Goal: Information Seeking & Learning: Learn about a topic

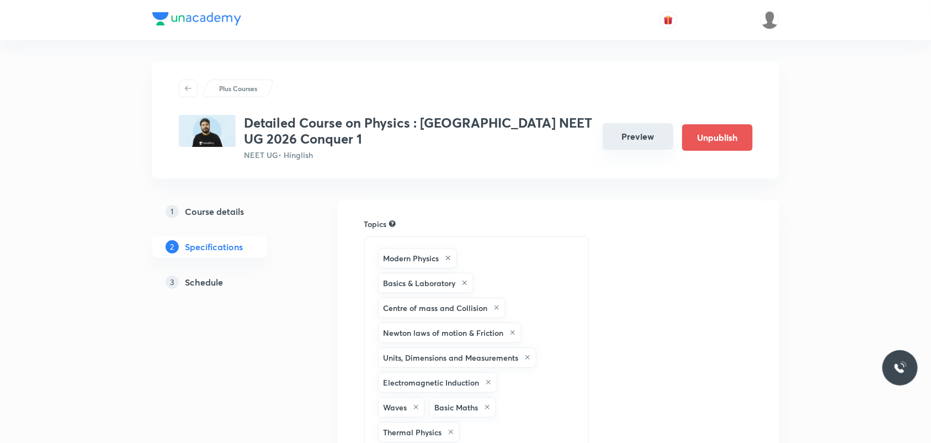
click at [647, 141] on button "Preview" at bounding box center [638, 136] width 71 height 27
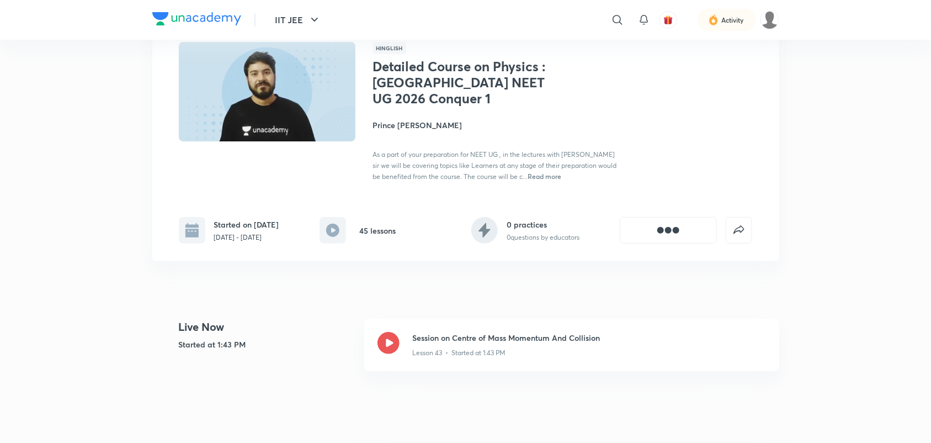
scroll to position [138, 0]
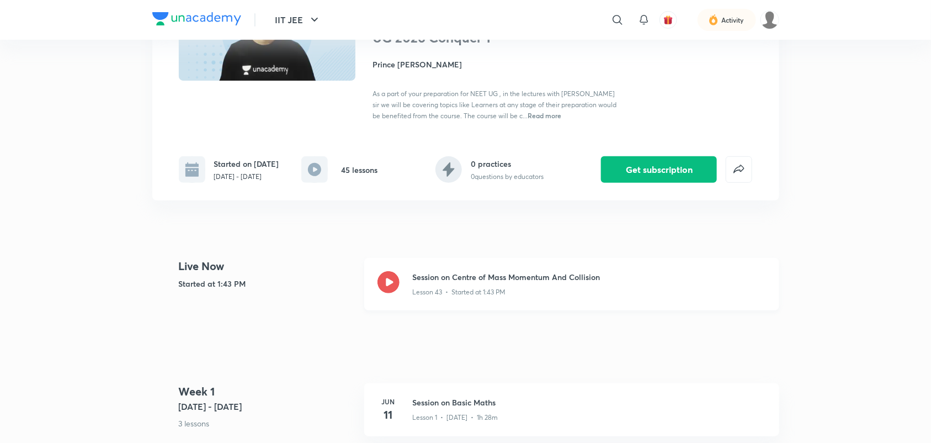
click at [393, 287] on icon at bounding box center [389, 282] width 22 height 22
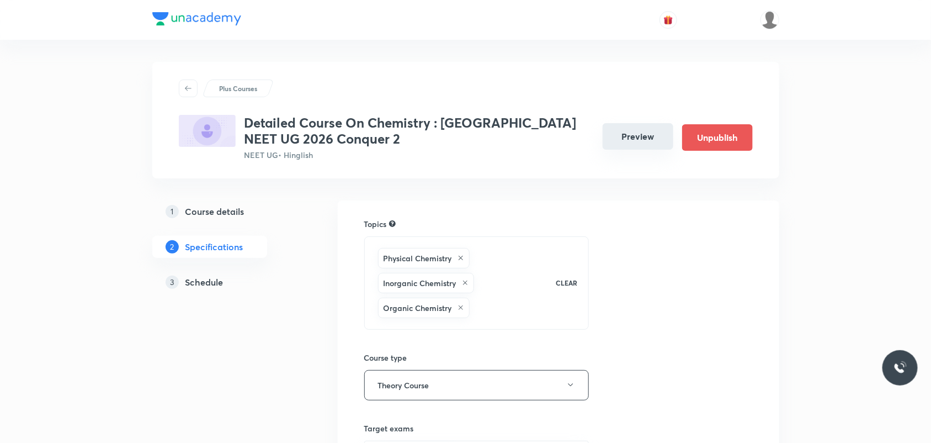
click at [661, 139] on button "Preview" at bounding box center [638, 136] width 71 height 27
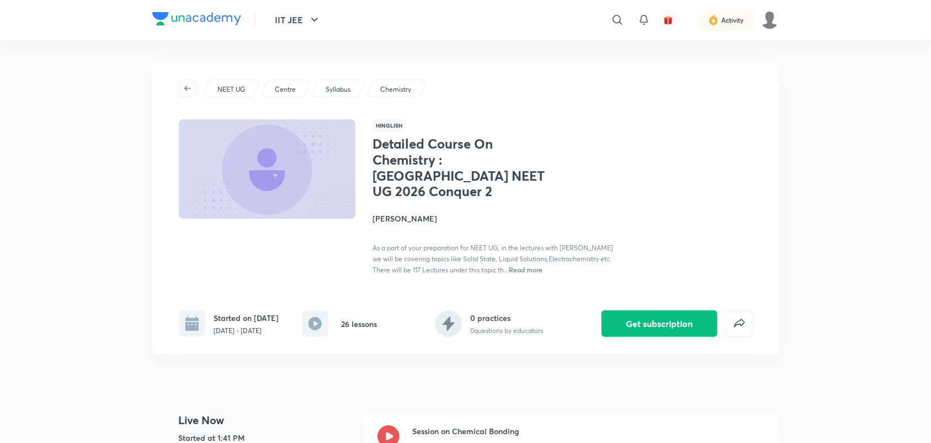
click at [391, 425] on icon at bounding box center [389, 436] width 22 height 22
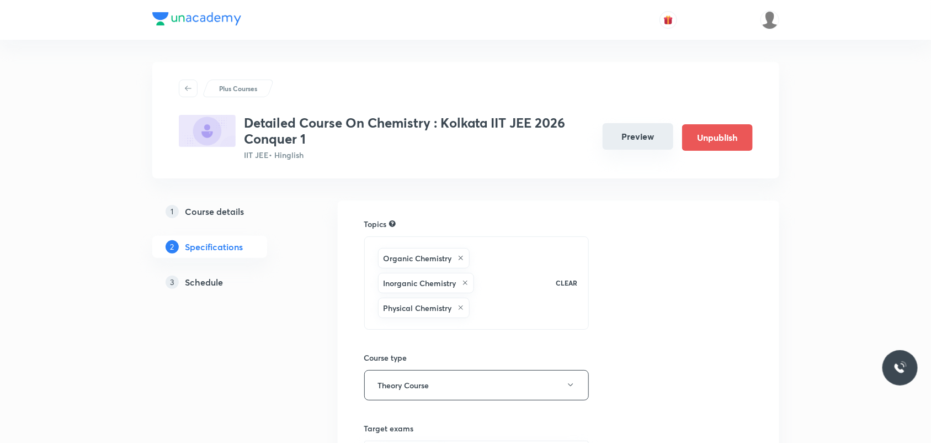
click at [649, 144] on button "Preview" at bounding box center [638, 136] width 71 height 27
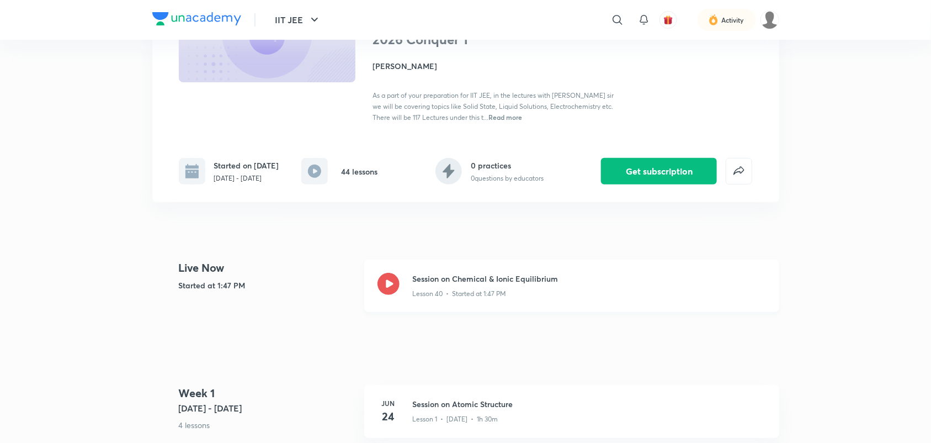
scroll to position [138, 0]
click at [384, 293] on icon at bounding box center [389, 282] width 22 height 22
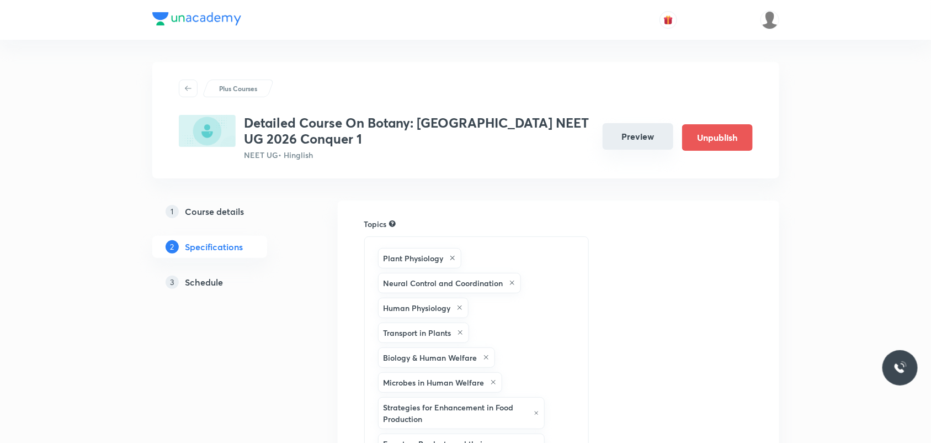
click at [650, 139] on button "Preview" at bounding box center [638, 136] width 71 height 27
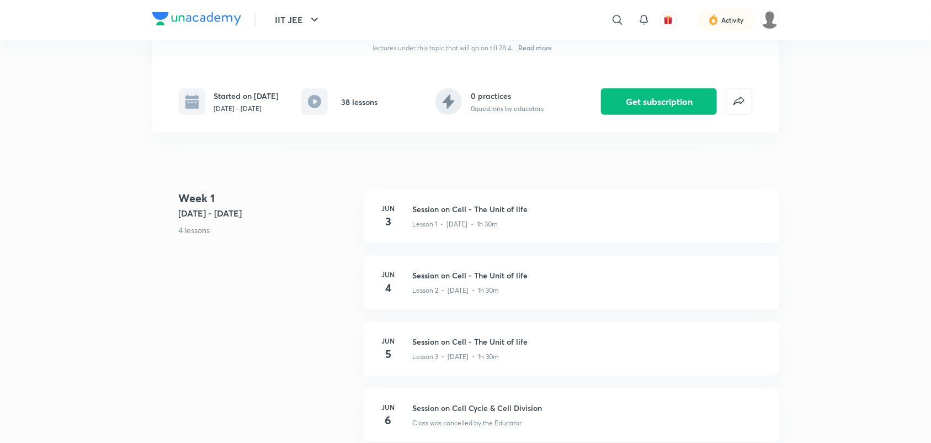
scroll to position [207, 0]
click at [768, 224] on div "[DATE] Session on Cell - The Unit of life Lesson 1 • [DATE] • 1h 30m" at bounding box center [571, 215] width 415 height 53
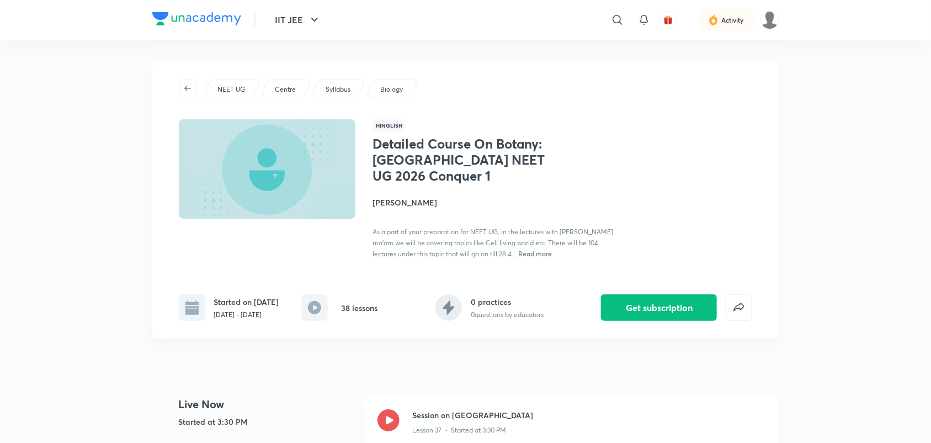
click at [385, 423] on icon at bounding box center [389, 420] width 22 height 22
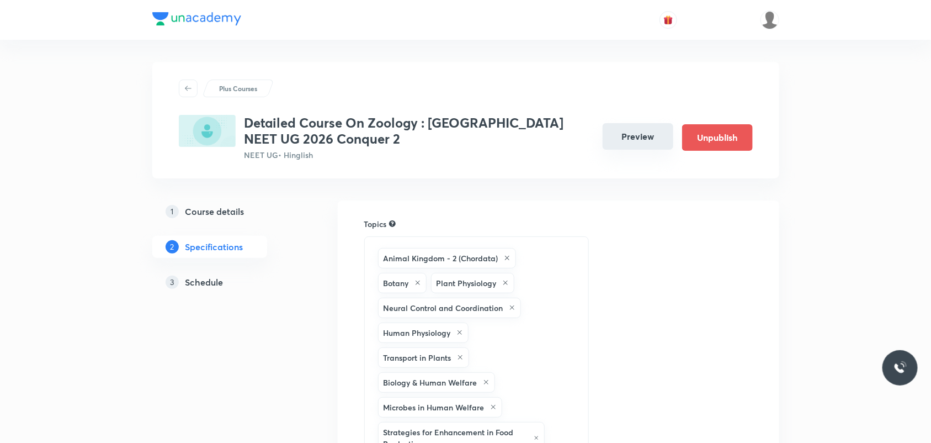
click at [655, 139] on button "Preview" at bounding box center [638, 136] width 71 height 27
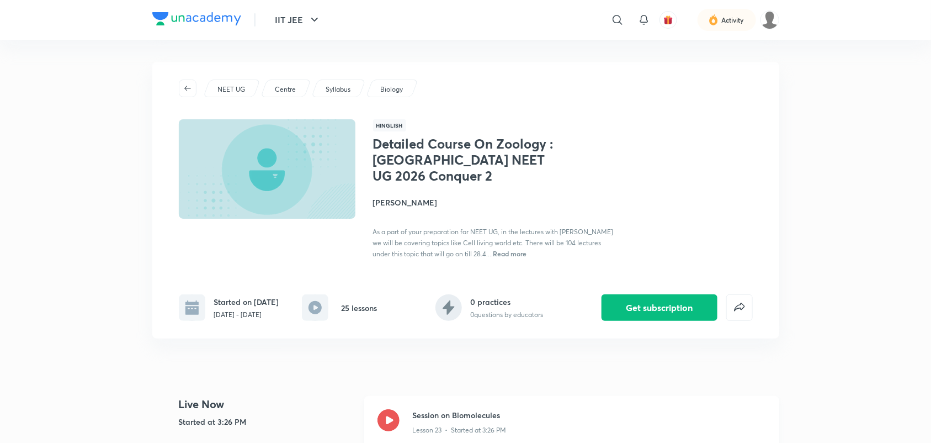
click at [395, 407] on div "Session on Biomolecules Lesson 23 • Started at 3:26 PM" at bounding box center [571, 422] width 415 height 52
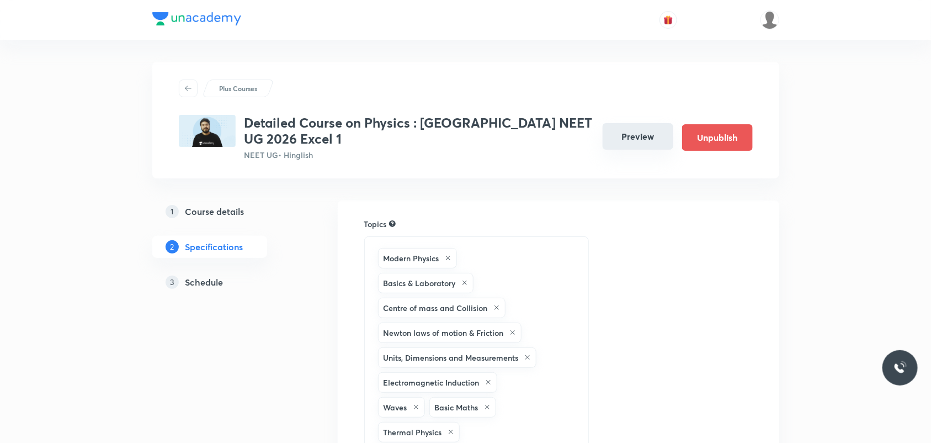
click at [642, 137] on button "Preview" at bounding box center [638, 136] width 71 height 27
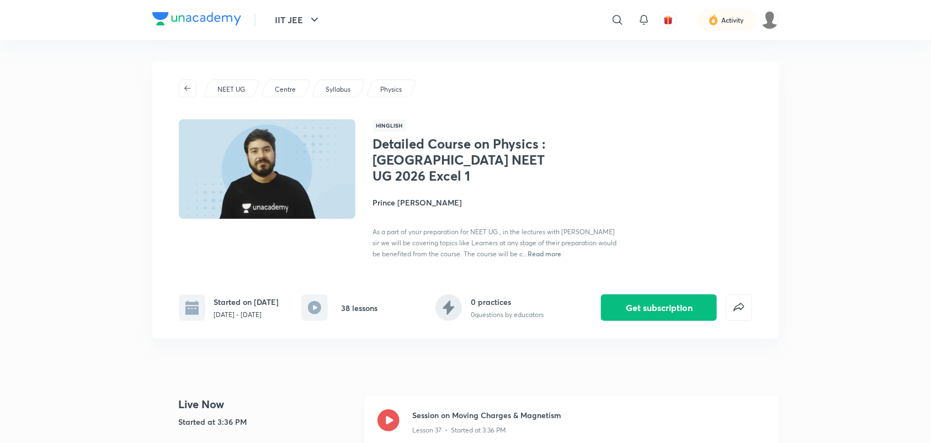
click at [396, 411] on div at bounding box center [389, 422] width 22 height 26
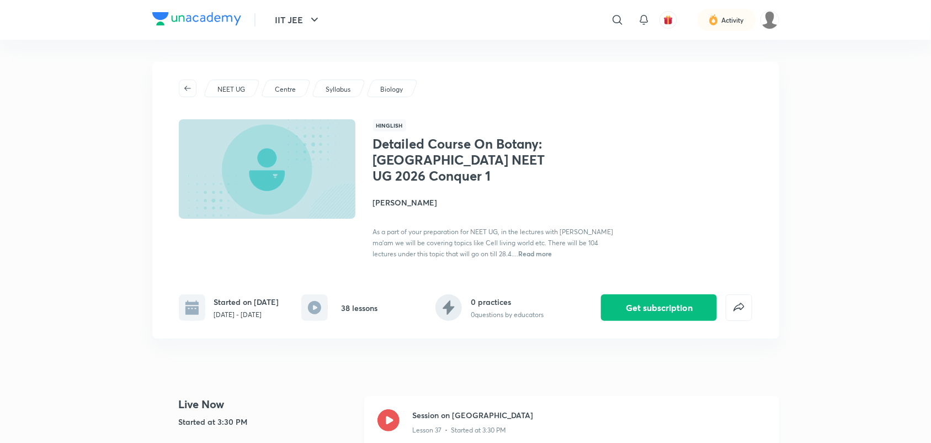
click at [384, 354] on icon at bounding box center [389, 420] width 22 height 22
click at [389, 417] on icon at bounding box center [389, 420] width 22 height 22
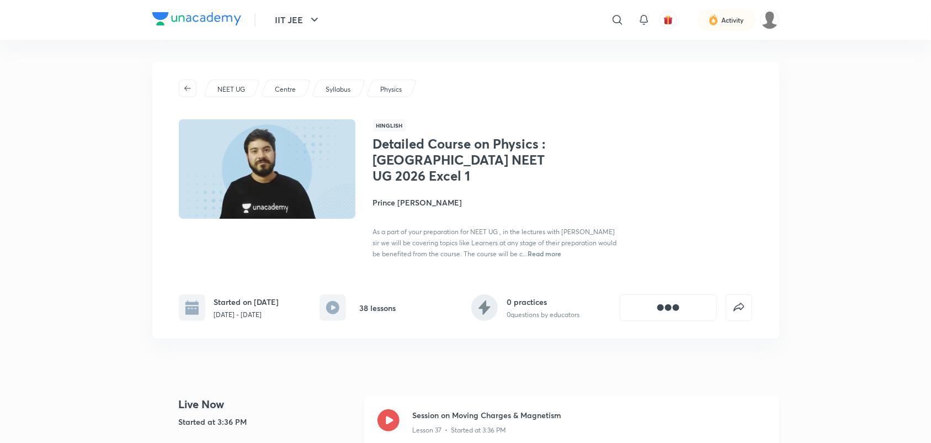
click at [388, 424] on icon at bounding box center [389, 420] width 22 height 22
